Goal: Find specific page/section: Find specific page/section

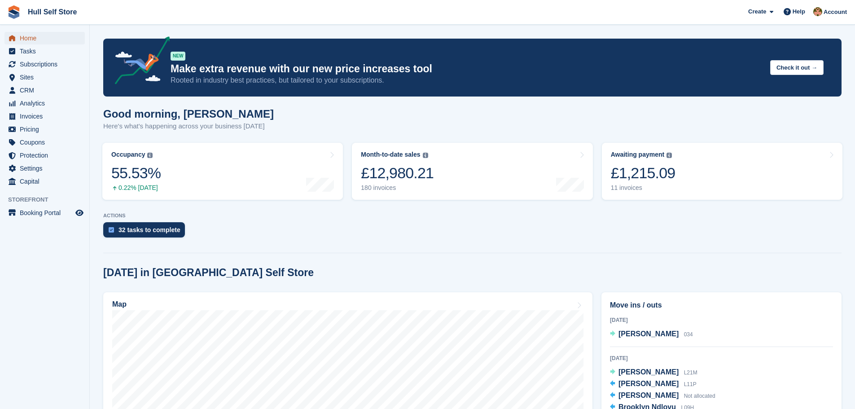
drag, startPoint x: 0, startPoint y: 0, endPoint x: 42, endPoint y: 39, distance: 57.5
click at [36, 39] on span "Home" at bounding box center [47, 38] width 54 height 13
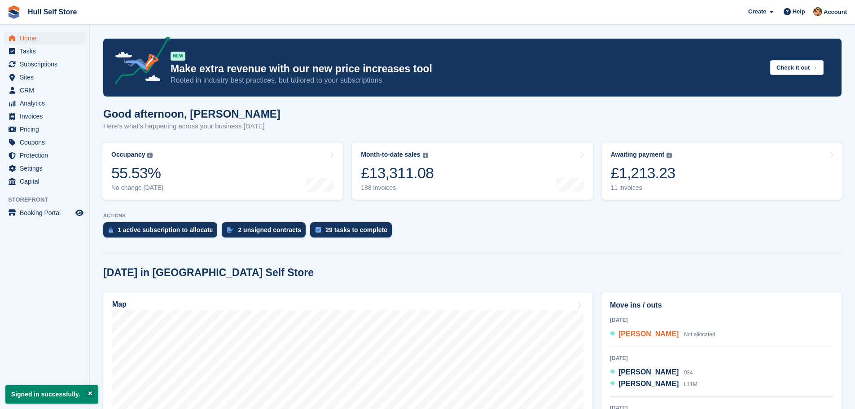
click at [644, 337] on span "[PERSON_NAME]" at bounding box center [648, 334] width 60 height 8
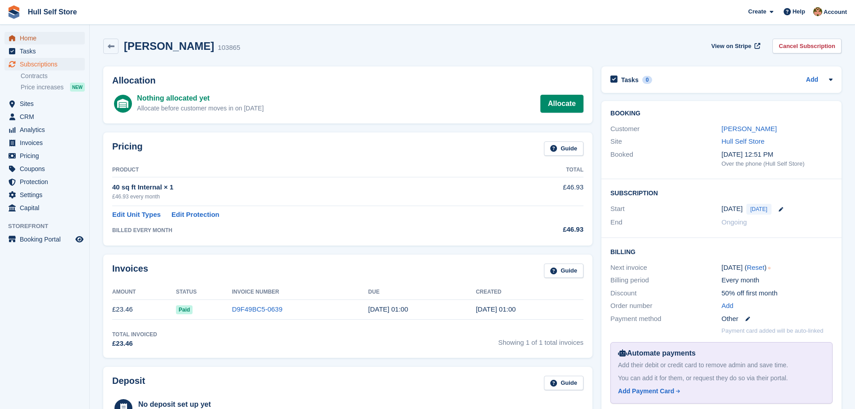
click at [47, 40] on span "Home" at bounding box center [47, 38] width 54 height 13
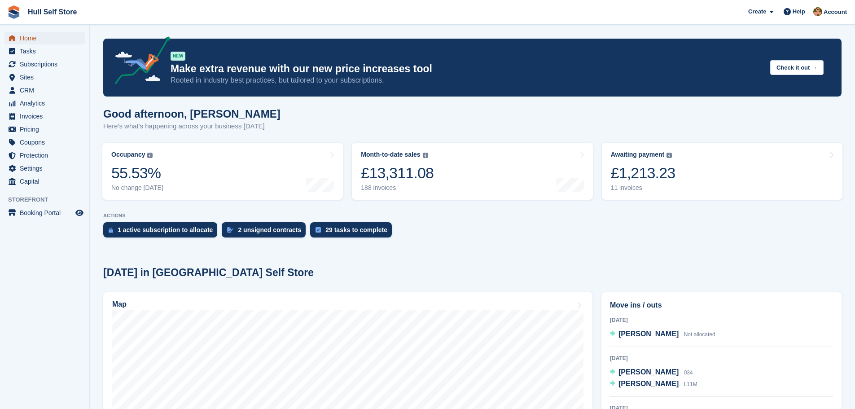
click at [54, 35] on span "Home" at bounding box center [47, 38] width 54 height 13
